Goal: Complete application form: Complete application form

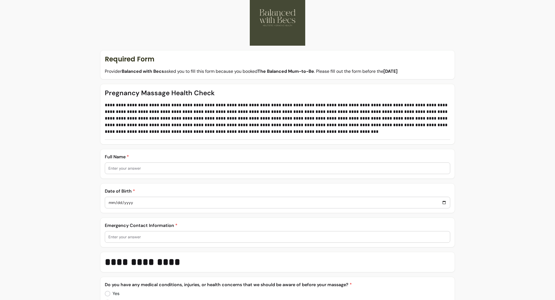
scroll to position [51, 0]
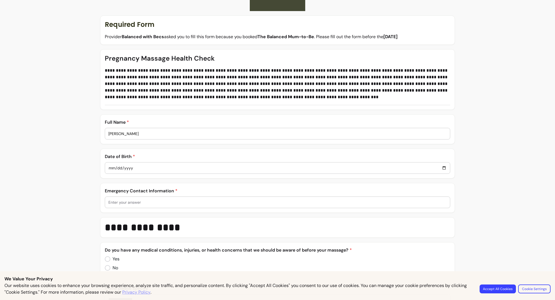
type input "[PERSON_NAME]"
click at [116, 171] on input "date" at bounding box center [277, 168] width 338 height 6
click at [122, 169] on input "[DATE]" at bounding box center [277, 168] width 338 height 6
click at [119, 167] on input "[DATE]" at bounding box center [277, 168] width 338 height 6
click at [128, 166] on input "[DATE]" at bounding box center [277, 168] width 338 height 6
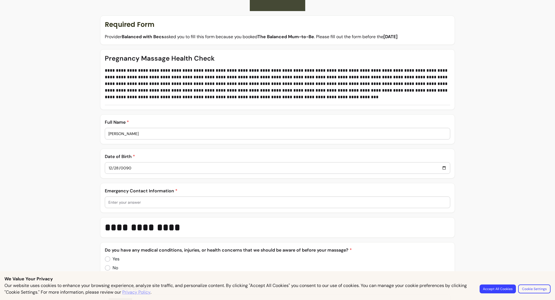
click at [108, 168] on input "0090-12-28" at bounding box center [277, 168] width 338 height 6
click at [120, 168] on input "0090-11-02" at bounding box center [277, 168] width 338 height 6
click at [110, 169] on input "0090-01-01" at bounding box center [277, 168] width 338 height 6
click at [130, 166] on input "0090-01-02" at bounding box center [277, 168] width 338 height 6
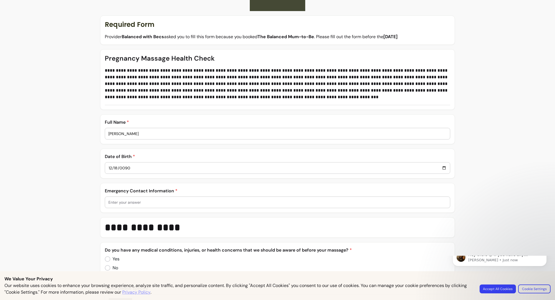
scroll to position [0, 0]
click at [138, 166] on input "0090-12-18" at bounding box center [277, 168] width 338 height 6
click at [132, 167] on input "0090-12-18" at bounding box center [277, 168] width 338 height 6
click at [137, 168] on input "0090-12-18" at bounding box center [277, 168] width 338 height 6
click at [135, 169] on input "0090-12-18" at bounding box center [277, 168] width 338 height 6
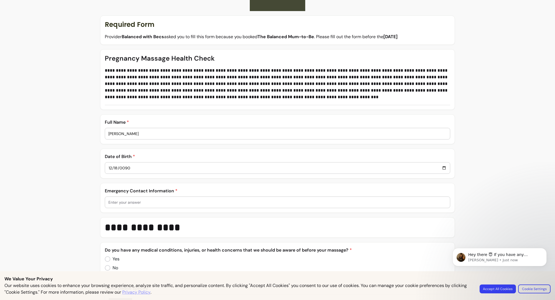
click at [132, 169] on input "0090-12-18" at bounding box center [277, 168] width 338 height 6
click at [161, 168] on input "0001-12-11" at bounding box center [277, 168] width 338 height 6
click at [120, 168] on input "0001-11-02" at bounding box center [277, 168] width 338 height 6
click at [109, 170] on input "0001-11-02" at bounding box center [277, 168] width 338 height 6
click at [119, 168] on input "0001-11-02" at bounding box center [277, 168] width 338 height 6
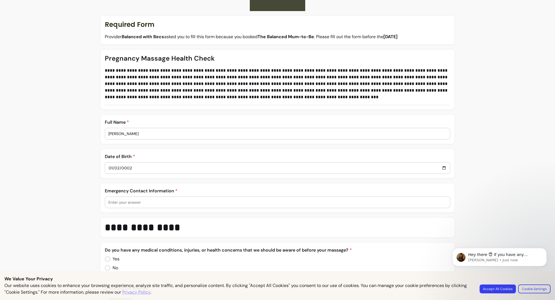
type input "0002-01-02"
click at [175, 196] on div "Emergency Contact Information *" at bounding box center [277, 198] width 345 height 21
click at [168, 203] on input "text" at bounding box center [277, 203] width 338 height 6
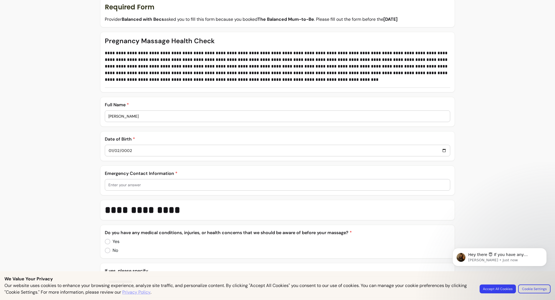
scroll to position [79, 0]
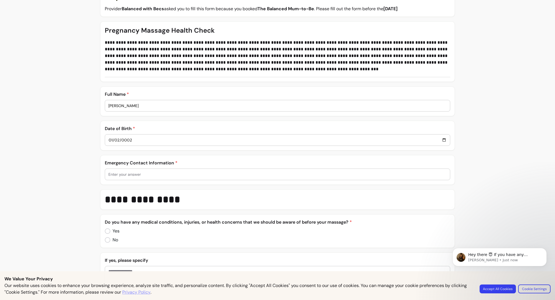
click at [139, 141] on input "0002-01-02" at bounding box center [277, 140] width 338 height 6
click at [160, 174] on input "text" at bounding box center [277, 175] width 338 height 6
type input "S"
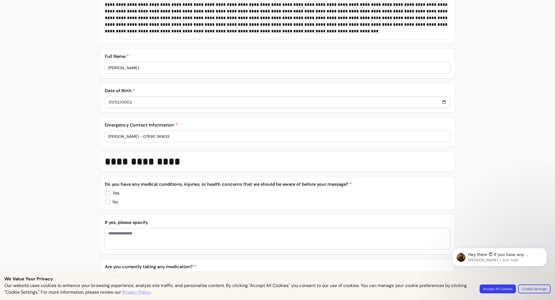
scroll to position [121, 0]
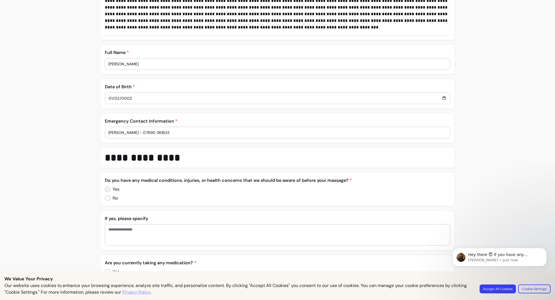
type input "[PERSON_NAME] - 07890 361633"
click at [122, 229] on textarea "Enter your answer" at bounding box center [277, 235] width 338 height 17
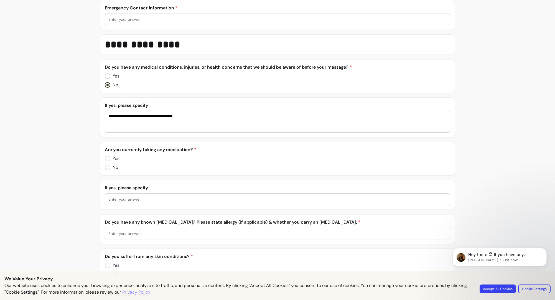
scroll to position [247, 0]
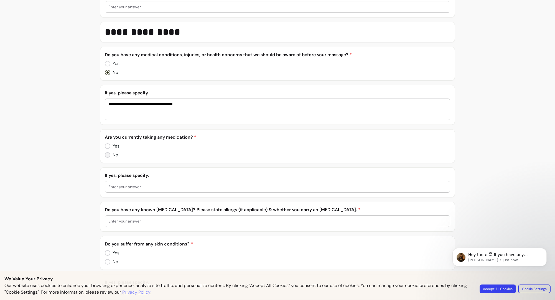
type textarea "**********"
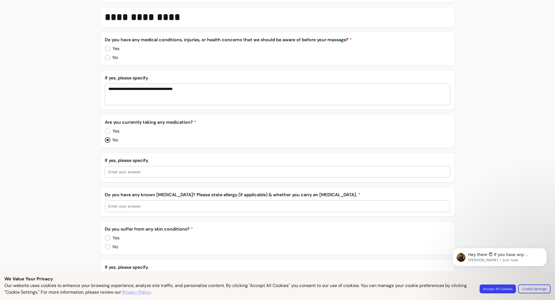
scroll to position [265, 0]
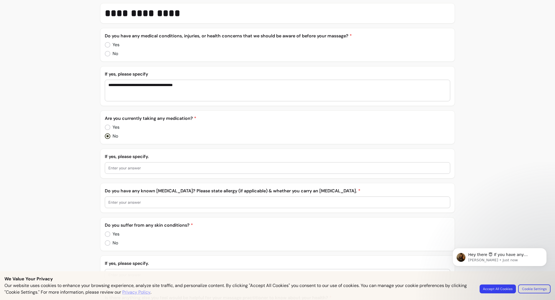
type input "O"
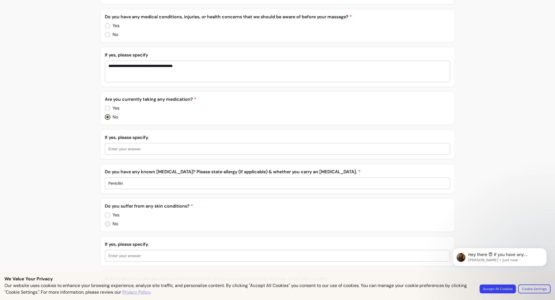
type input "Penicllin"
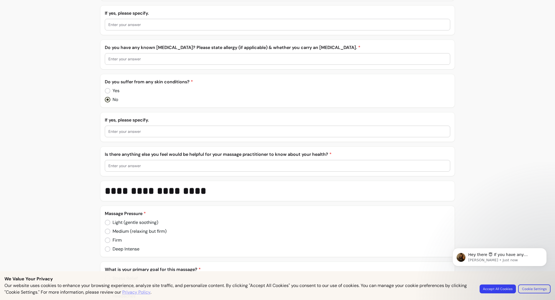
scroll to position [410, 0]
click at [136, 165] on input "text" at bounding box center [277, 165] width 338 height 6
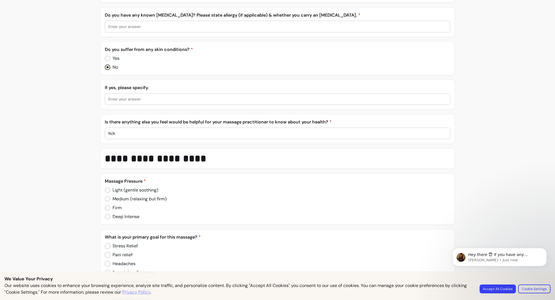
scroll to position [445, 0]
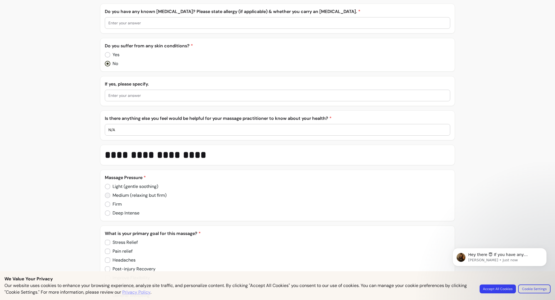
type input "N/A"
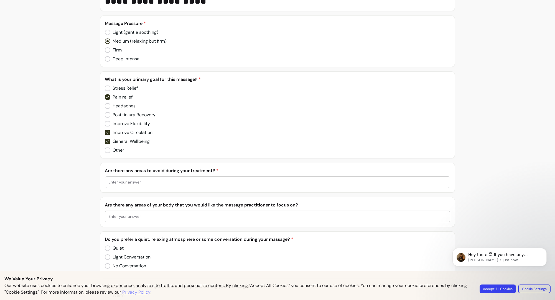
scroll to position [635, 0]
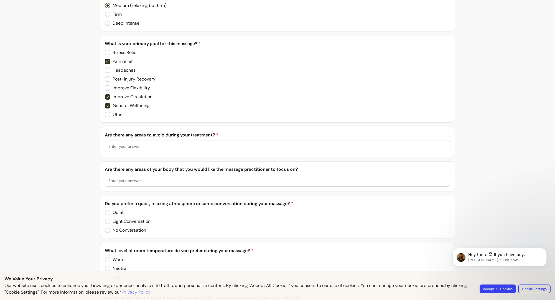
click at [134, 149] on input "text" at bounding box center [277, 147] width 338 height 6
type input "N/A"
click at [151, 184] on div at bounding box center [277, 180] width 338 height 11
type input "B"
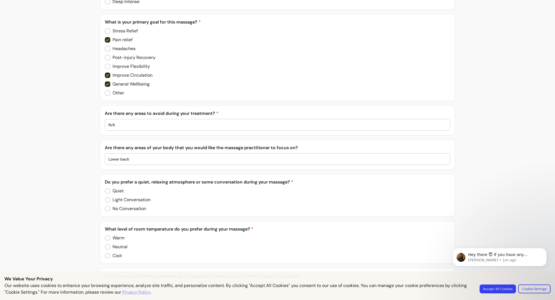
scroll to position [657, 0]
type input "Lower back"
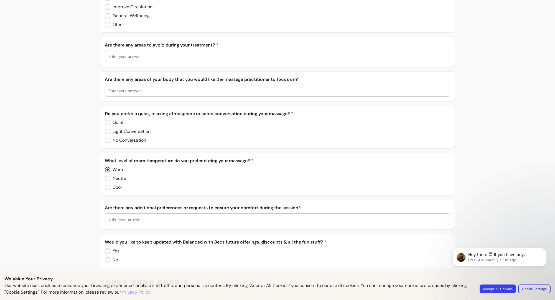
scroll to position [729, 0]
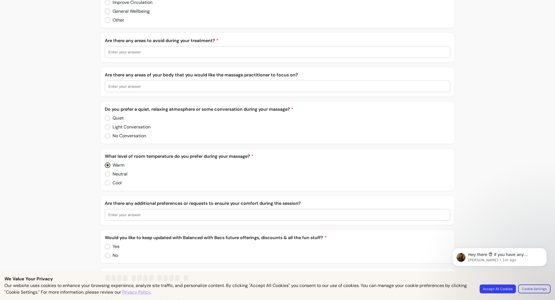
click at [139, 217] on input "text" at bounding box center [277, 215] width 338 height 6
type input "N/A"
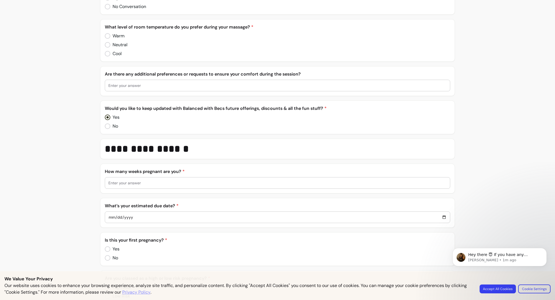
scroll to position [862, 0]
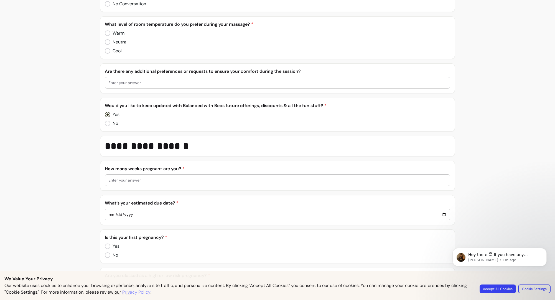
click at [130, 180] on input "text" at bounding box center [277, 181] width 338 height 6
type input "19"
click at [128, 219] on div at bounding box center [277, 214] width 338 height 11
click at [138, 215] on input "date" at bounding box center [277, 215] width 338 height 6
type input "[DATE]"
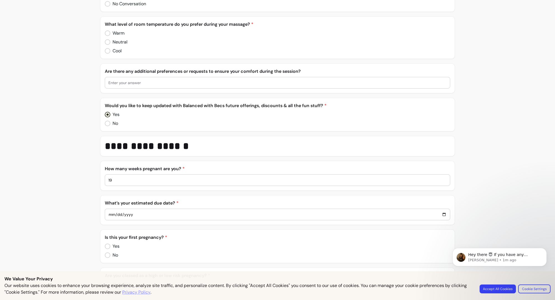
click at [177, 223] on div "What’s your estimated due date? * [DATE]" at bounding box center [277, 210] width 355 height 30
click at [143, 180] on input "text" at bounding box center [277, 181] width 338 height 6
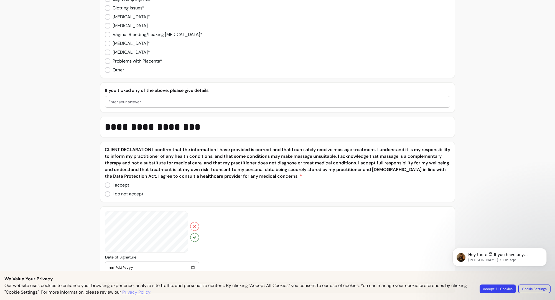
scroll to position [1439, 0]
click at [496, 292] on body "Hey there 😇 If you have any question about what you can do with Fluum, I'm here…" at bounding box center [499, 267] width 106 height 57
click at [496, 287] on body "Hey there 😇 If you have any question about what you can do with Fluum, I'm here…" at bounding box center [499, 267] width 106 height 57
click at [497, 289] on body "Hey there 😇 If you have any question about what you can do with Fluum, I'm here…" at bounding box center [499, 267] width 106 height 57
